Goal: Task Accomplishment & Management: Use online tool/utility

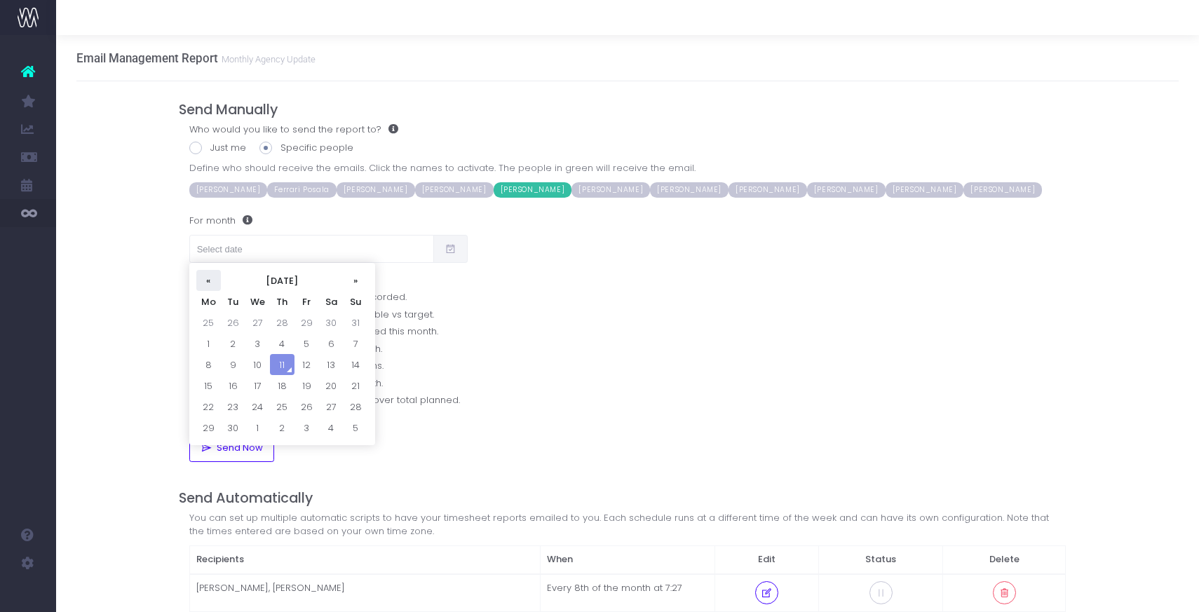
click at [207, 277] on th "«" at bounding box center [208, 280] width 25 height 21
click at [232, 360] on td "12" at bounding box center [233, 364] width 25 height 21
type input "[DATE]"
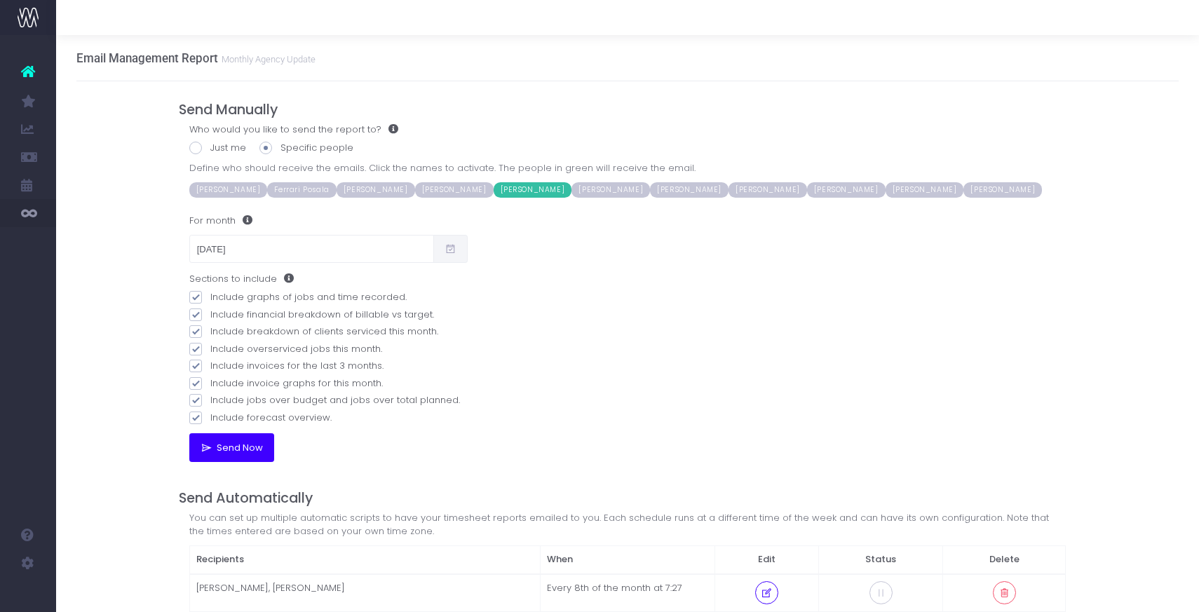
click at [229, 457] on button "Send Now" at bounding box center [231, 447] width 85 height 28
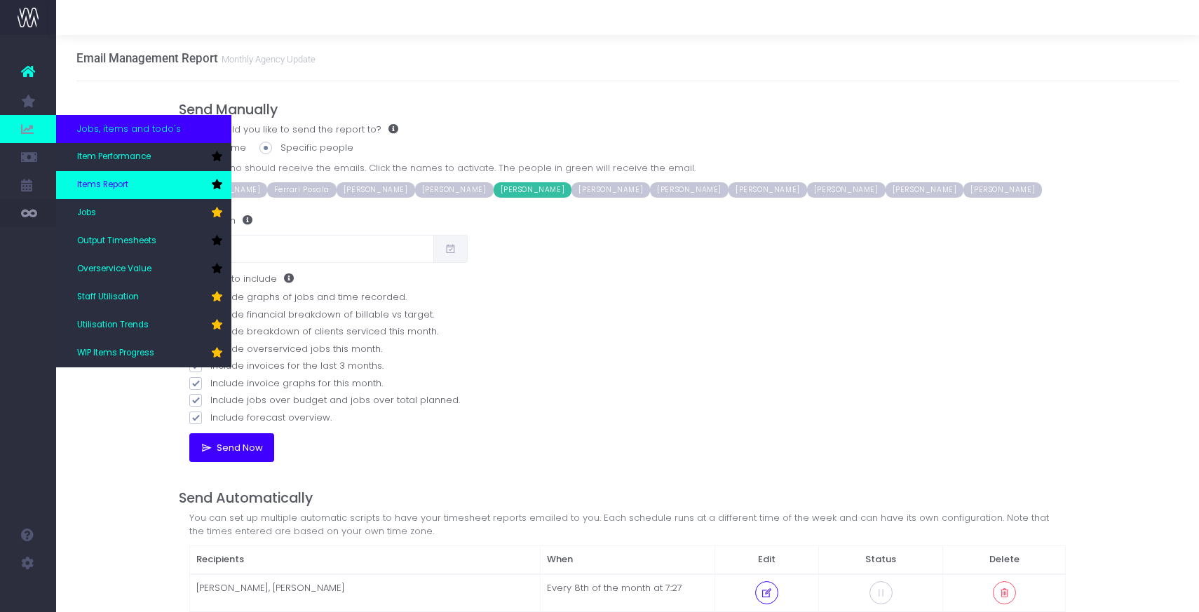
scroll to position [38, 0]
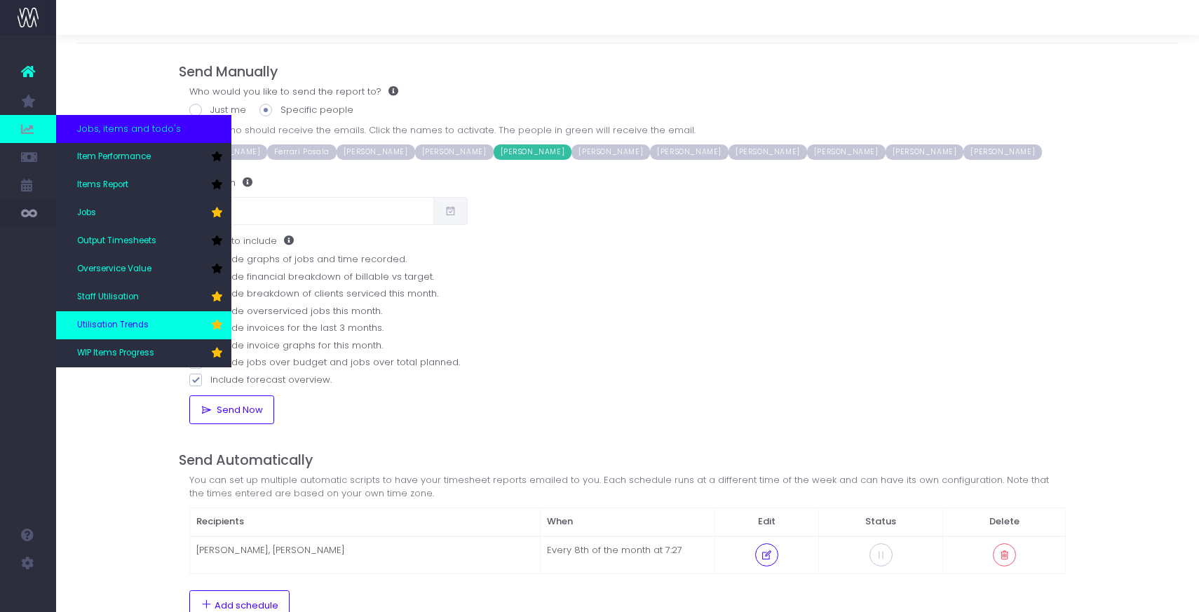
click at [100, 323] on span "Utilisation Trends" at bounding box center [113, 325] width 72 height 13
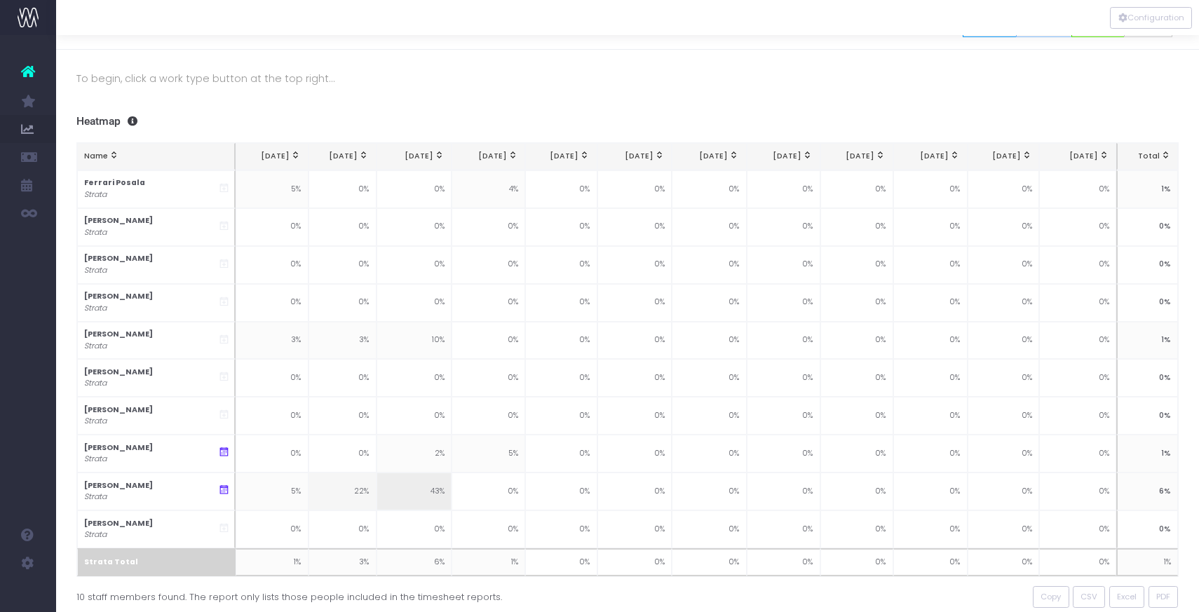
scroll to position [31, 0]
click at [1142, 19] on button "Configuration" at bounding box center [1151, 18] width 82 height 22
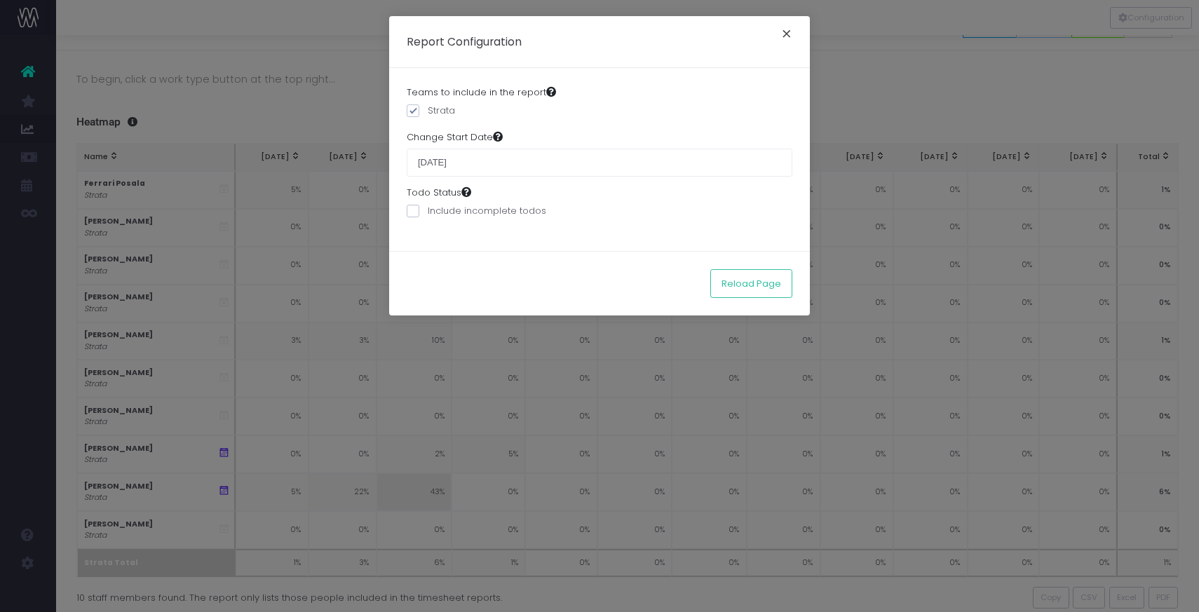
click at [788, 34] on button "×" at bounding box center [786, 36] width 29 height 22
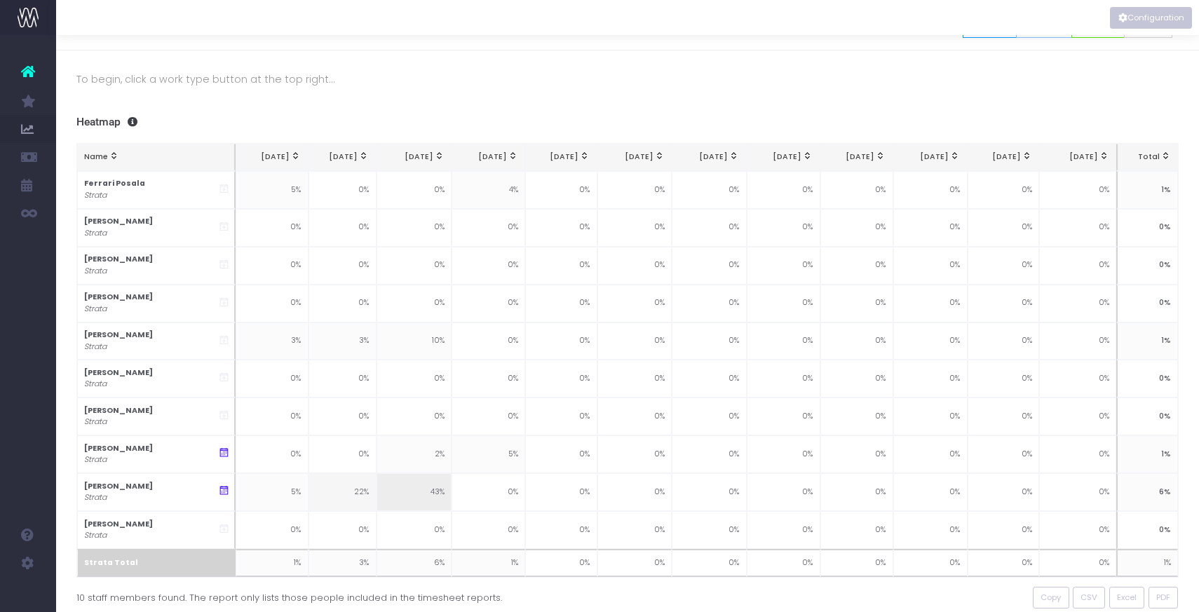
click at [1144, 18] on button "Configuration" at bounding box center [1151, 18] width 82 height 22
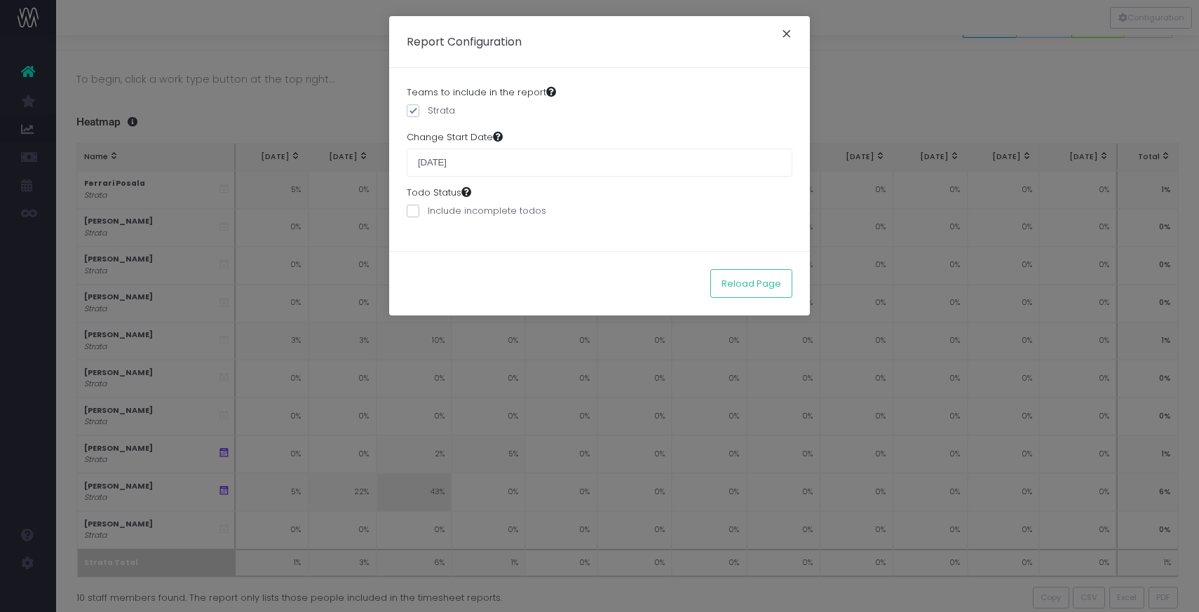
click at [791, 30] on button "×" at bounding box center [786, 36] width 29 height 22
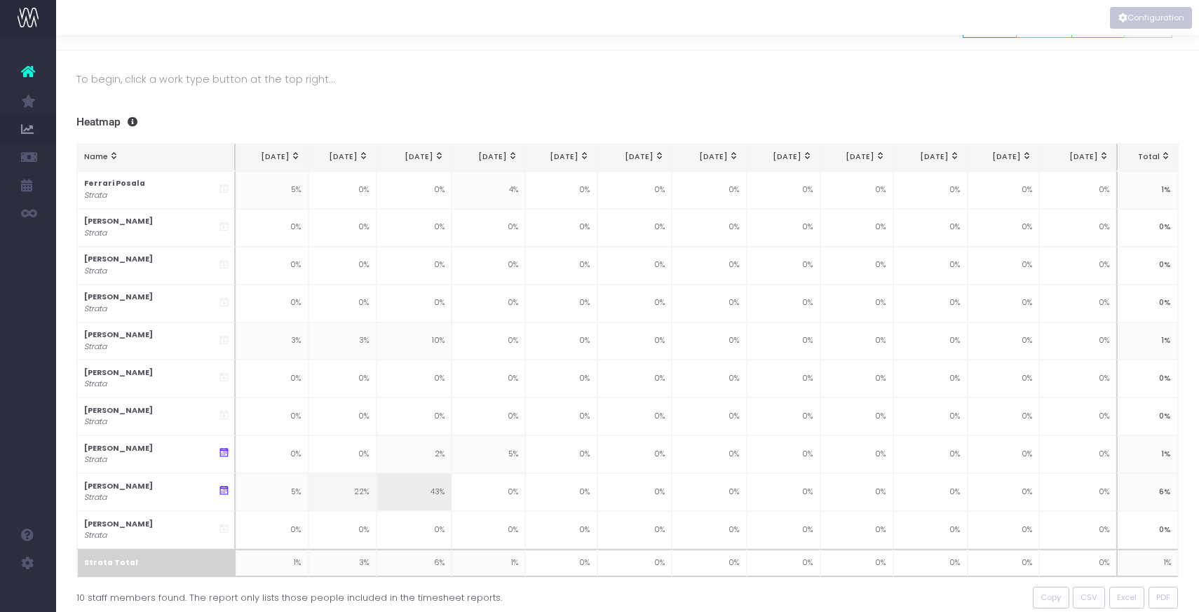
scroll to position [0, 0]
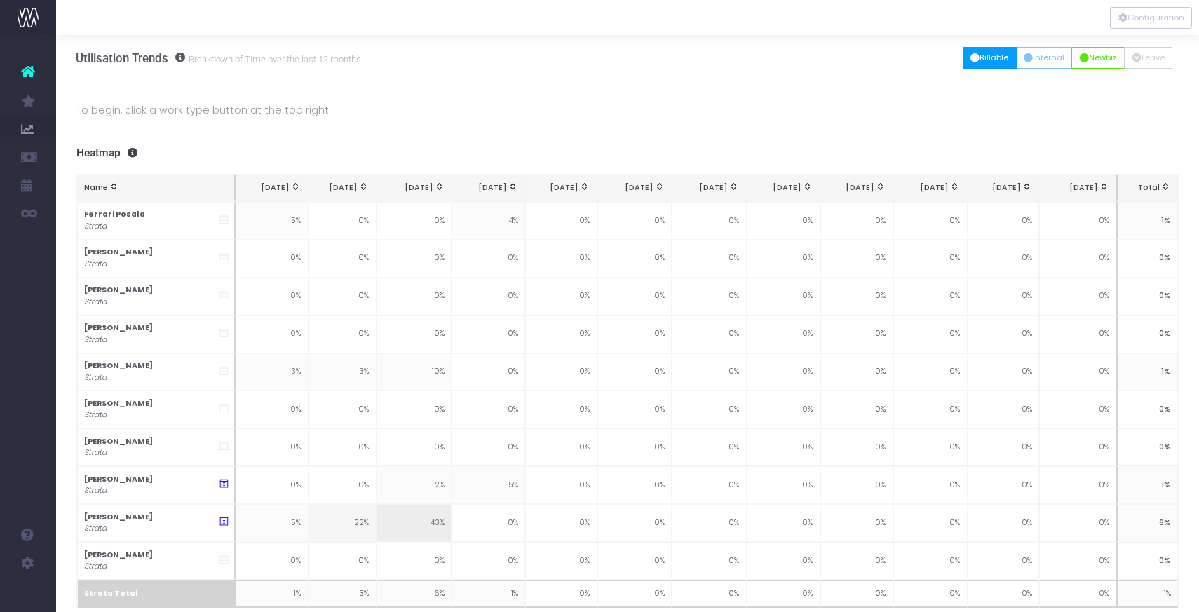
click at [971, 58] on icon "button" at bounding box center [975, 58] width 9 height 0
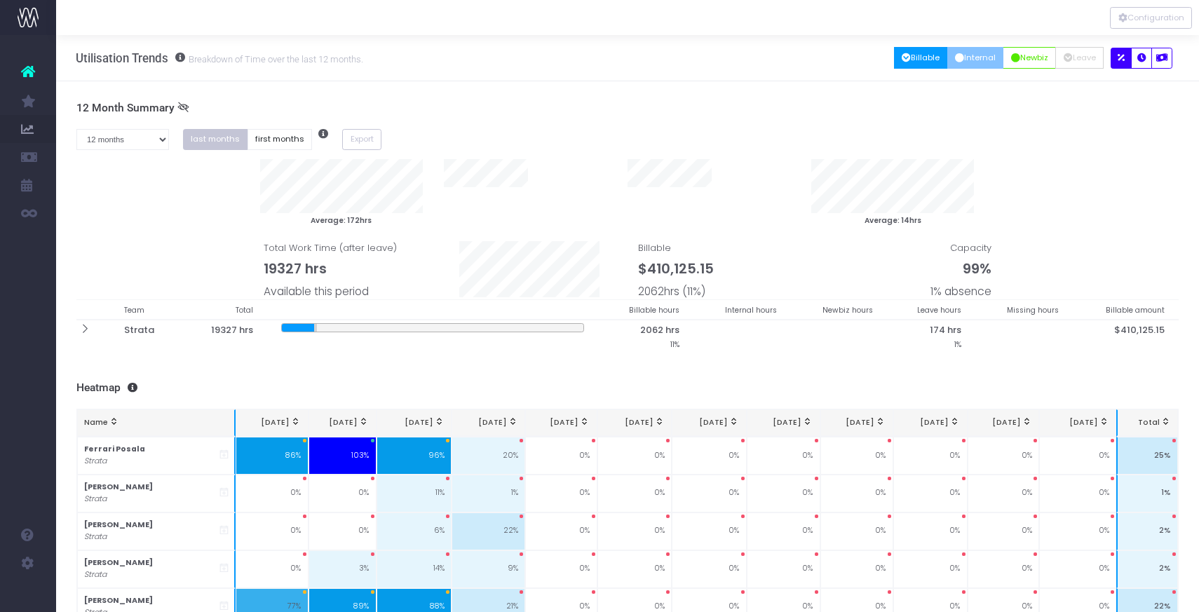
click at [970, 58] on button "Internal" at bounding box center [975, 58] width 57 height 22
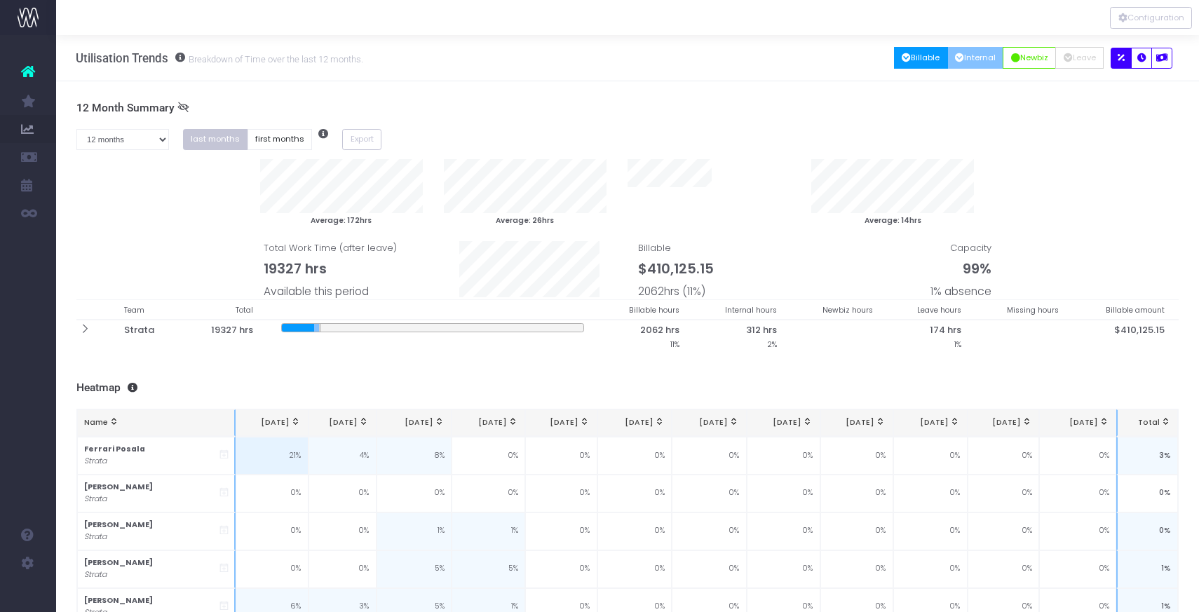
click at [910, 57] on button "Billable" at bounding box center [921, 58] width 54 height 22
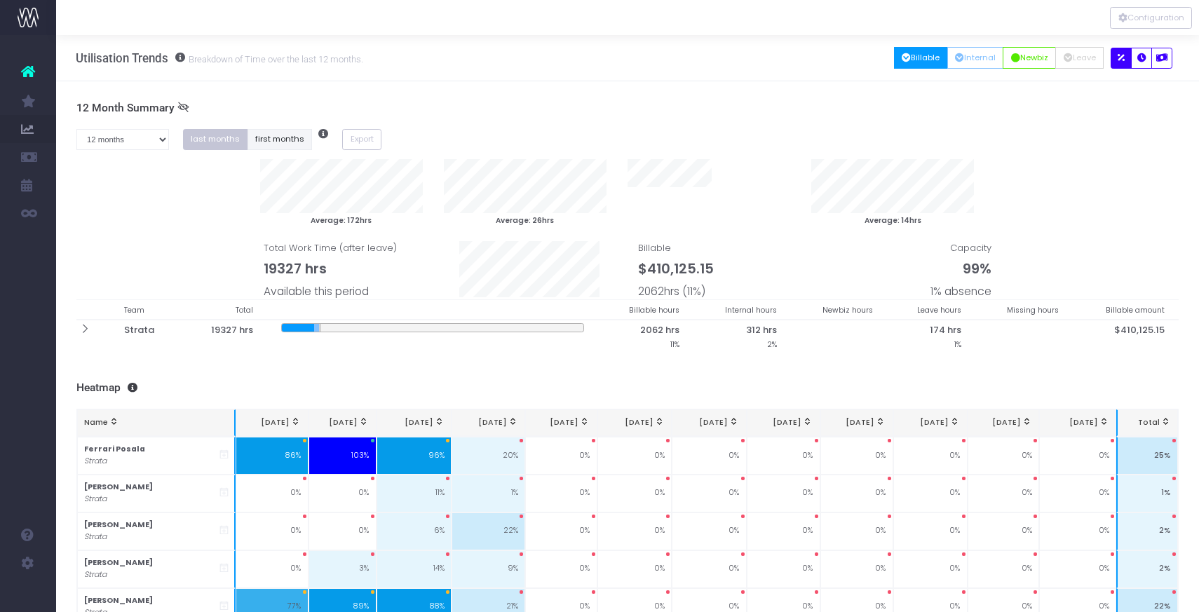
click at [287, 144] on button "first months" at bounding box center [280, 140] width 65 height 22
click at [158, 141] on select "1 month 2 months 3 months 4 months 5 months 6 months 7 months 8 months 9 months…" at bounding box center [122, 140] width 93 height 22
select select "three"
click at [76, 129] on select "1 month 2 months 3 months 4 months 5 months 6 months 7 months 8 months 9 months…" at bounding box center [122, 140] width 93 height 22
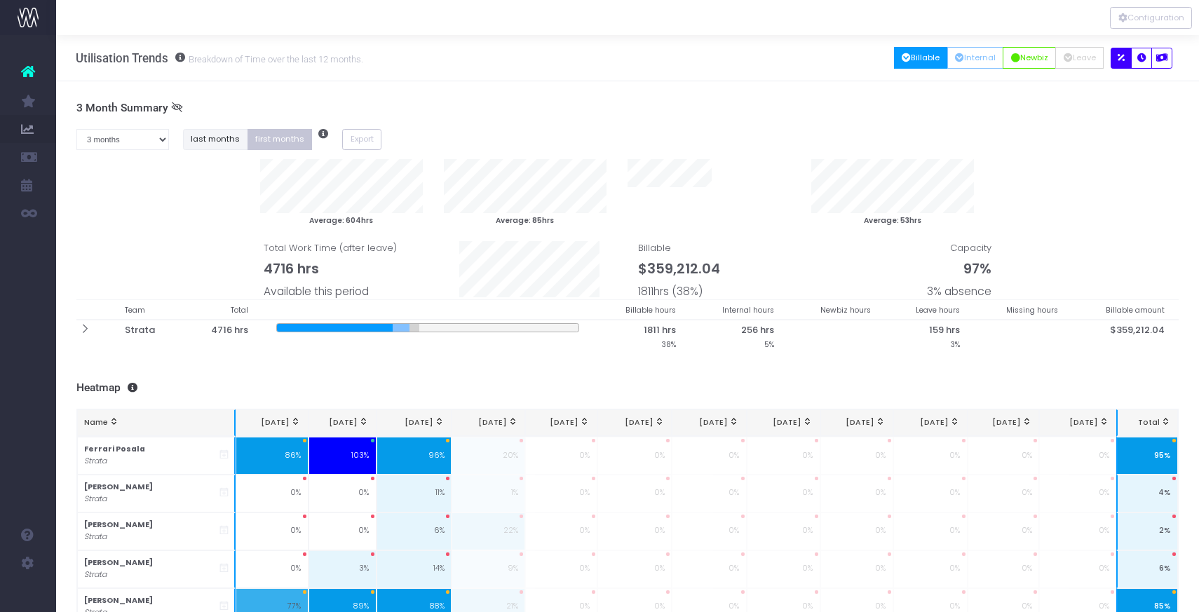
click at [220, 138] on button "last months" at bounding box center [215, 140] width 65 height 22
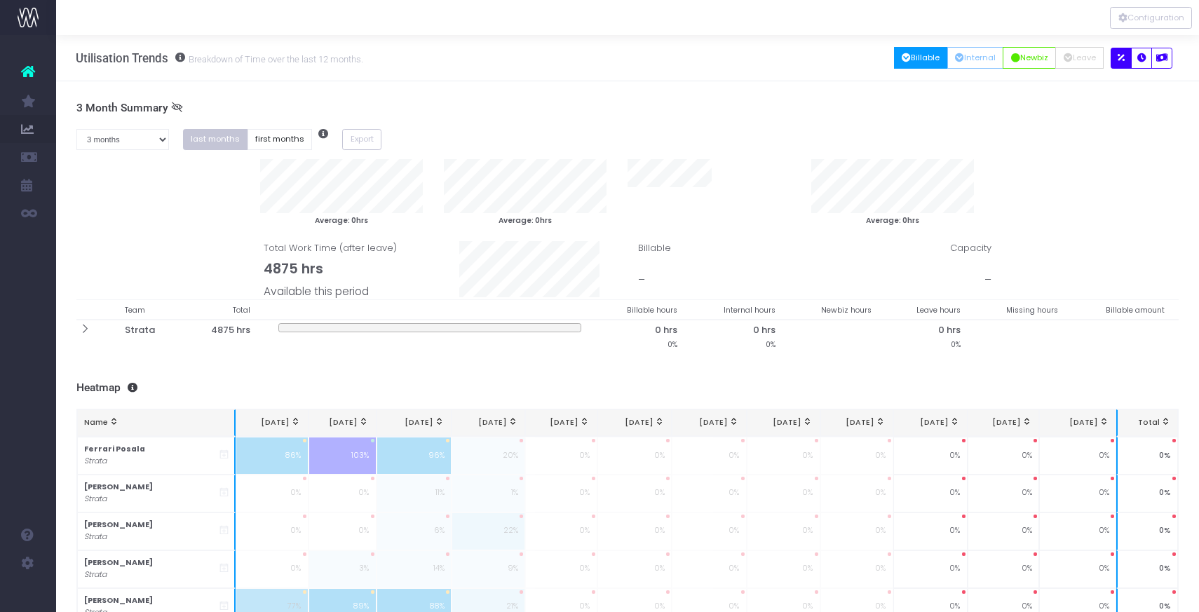
click at [604, 112] on h3 "3 Month Summary" at bounding box center [627, 108] width 1103 height 13
click at [1164, 58] on icon "button" at bounding box center [1161, 58] width 11 height 0
click at [1142, 58] on icon "button" at bounding box center [1141, 58] width 9 height 0
click at [1121, 58] on icon "button" at bounding box center [1121, 58] width 7 height 0
click at [902, 58] on icon "button" at bounding box center [906, 58] width 9 height 0
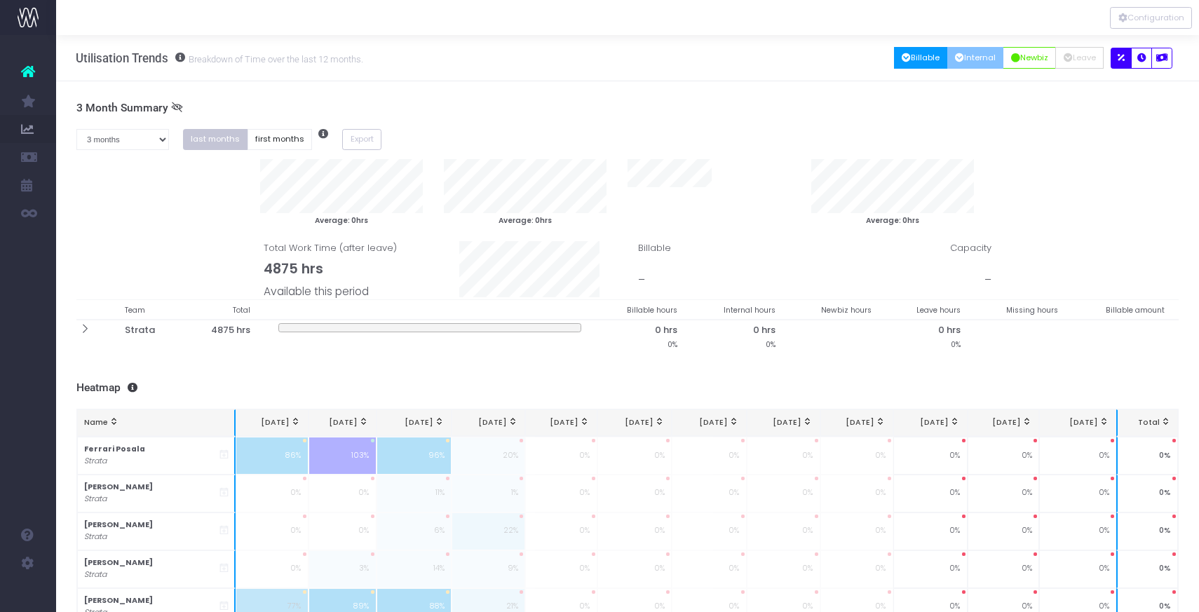
click at [964, 54] on button "Internal" at bounding box center [975, 58] width 57 height 22
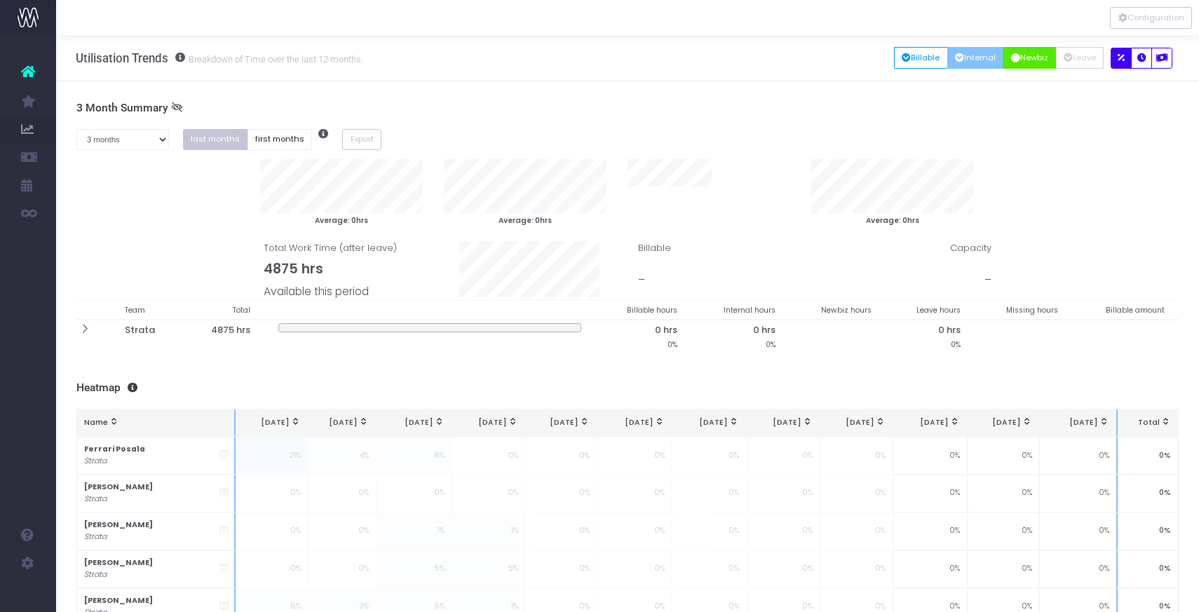
click at [1023, 55] on button "Newbiz" at bounding box center [1029, 58] width 53 height 22
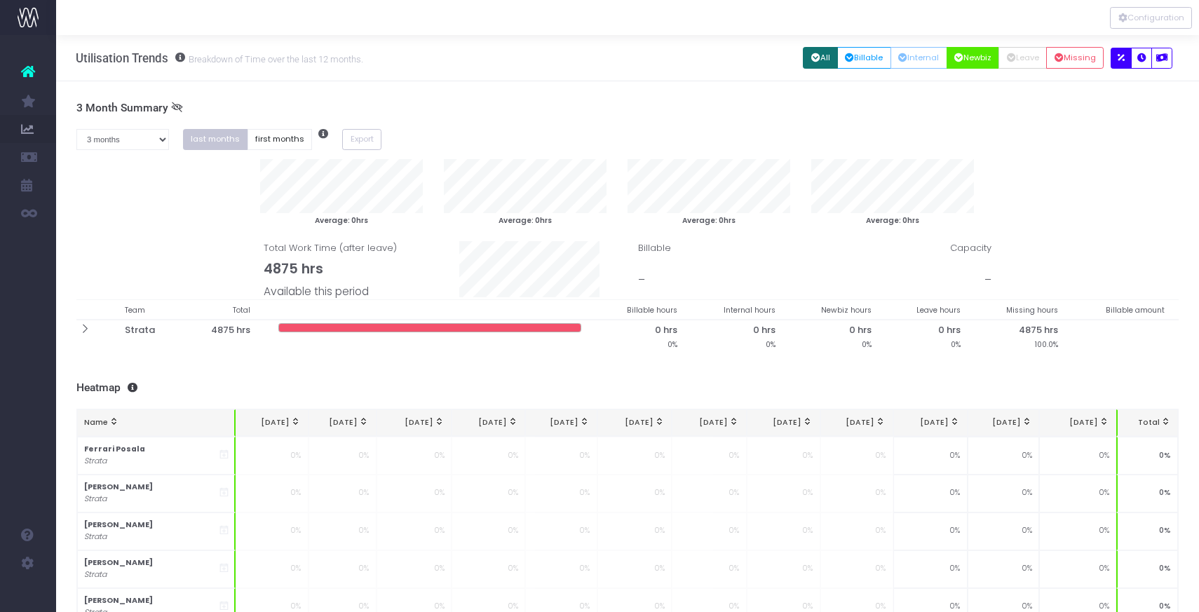
click at [817, 60] on button "All" at bounding box center [820, 58] width 35 height 22
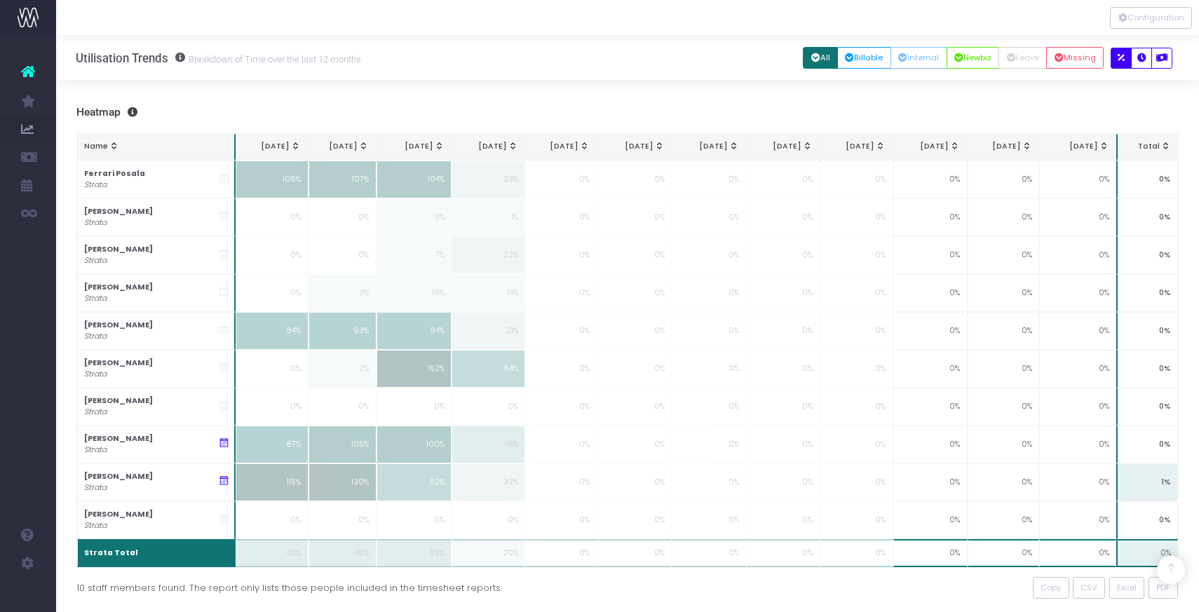
scroll to position [236, 0]
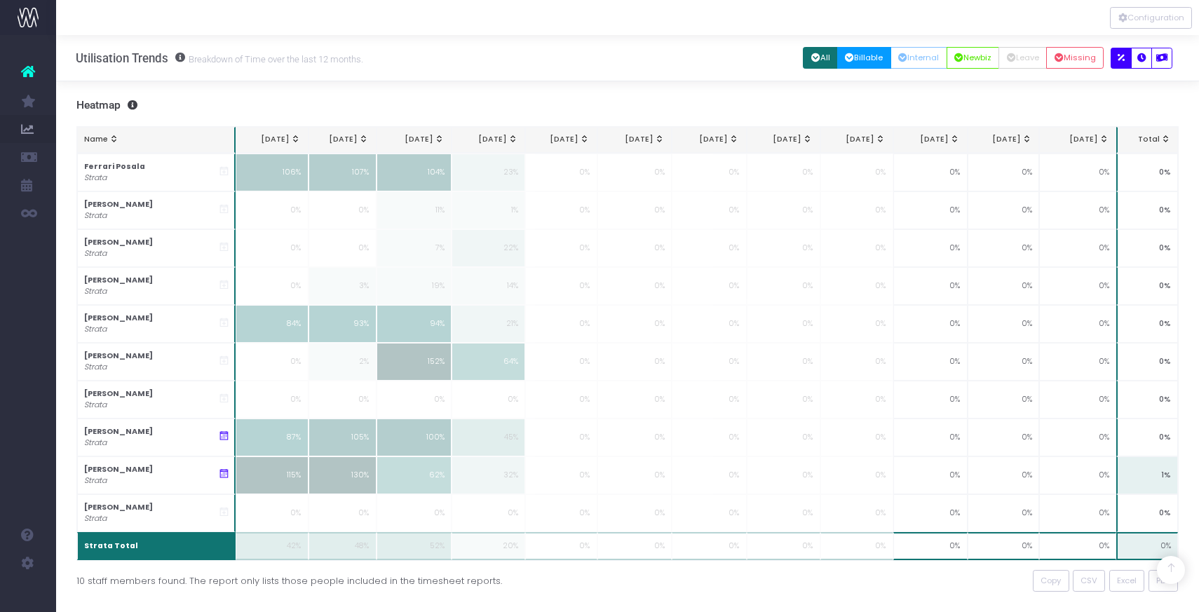
click at [858, 58] on button "Billable" at bounding box center [864, 58] width 54 height 22
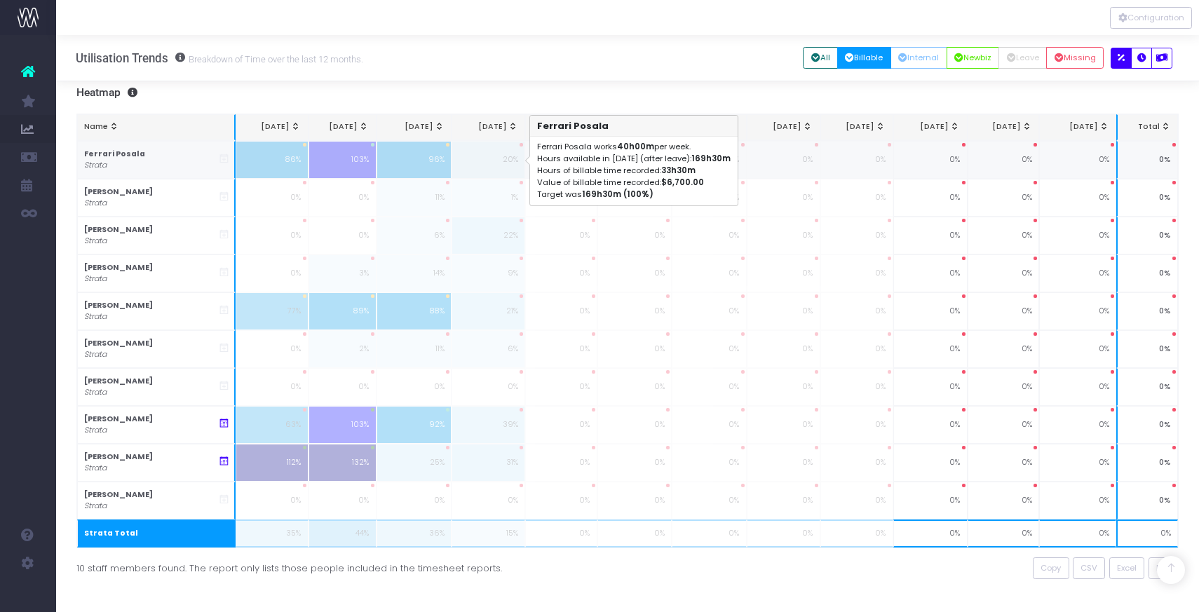
scroll to position [261, 0]
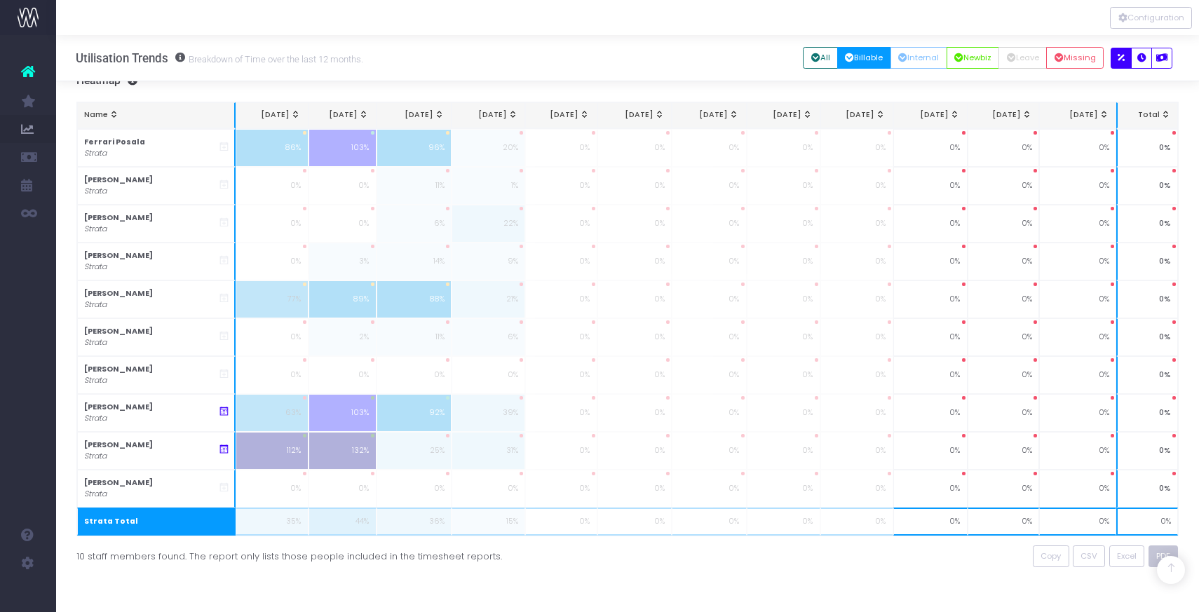
click at [1156, 555] on span "PDF" at bounding box center [1163, 556] width 14 height 12
